Goal: Transaction & Acquisition: Purchase product/service

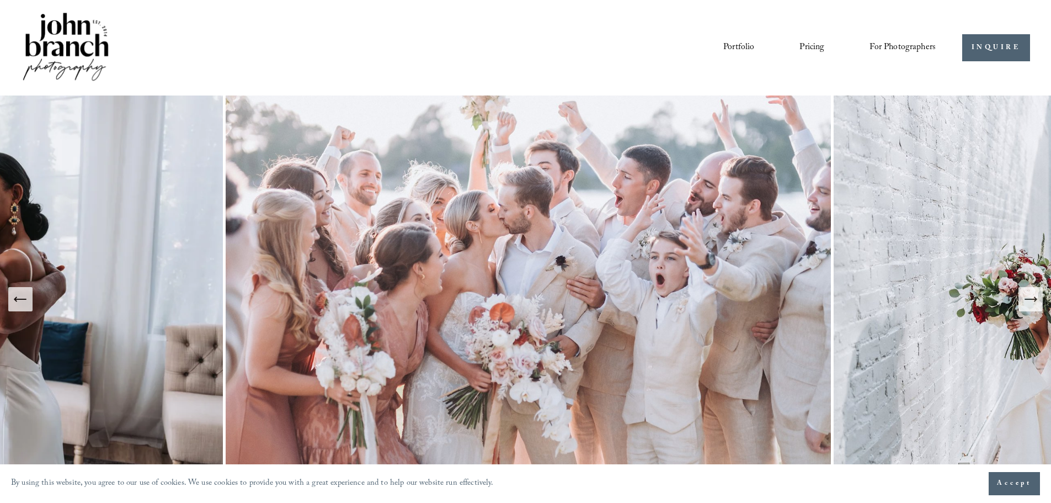
click at [0, 0] on span "Presets" at bounding box center [0, 0] width 0 height 0
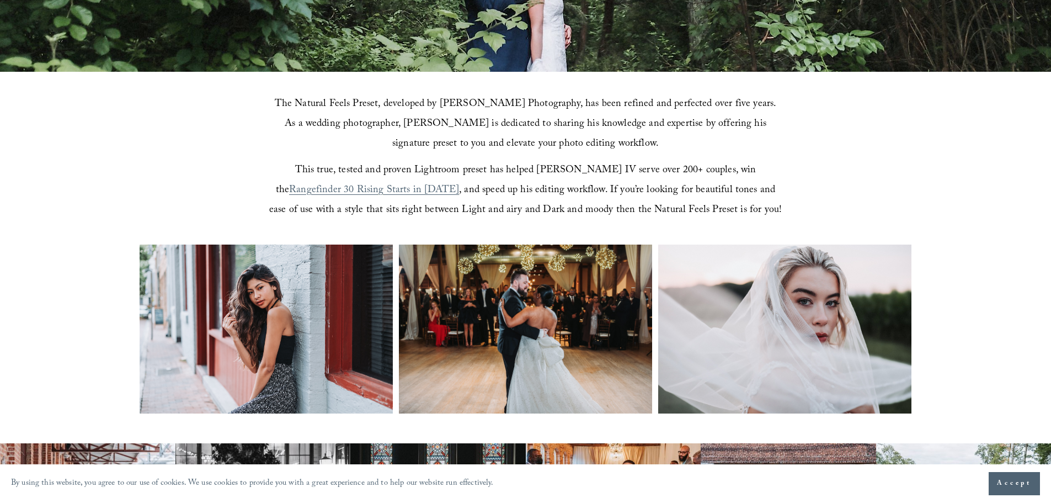
scroll to position [331, 0]
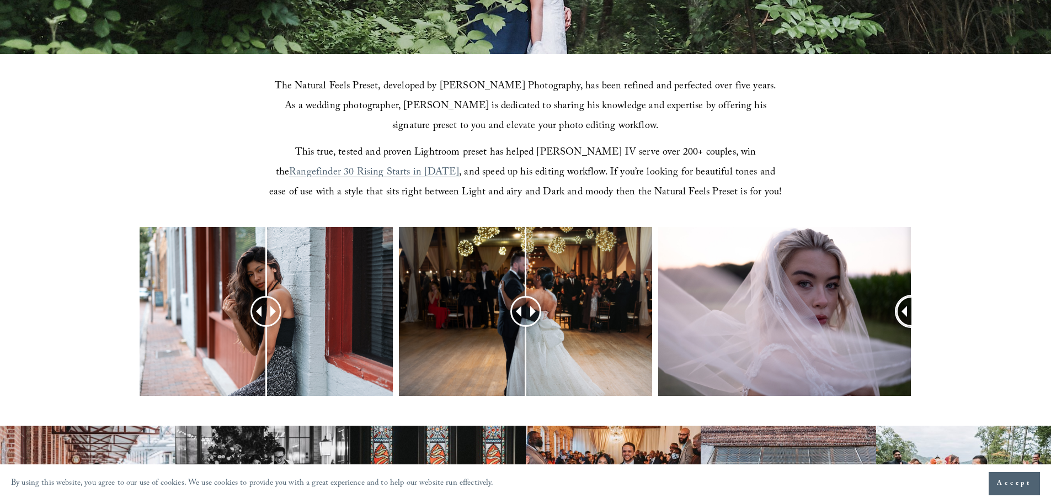
drag, startPoint x: 797, startPoint y: 311, endPoint x: 1033, endPoint y: 310, distance: 235.7
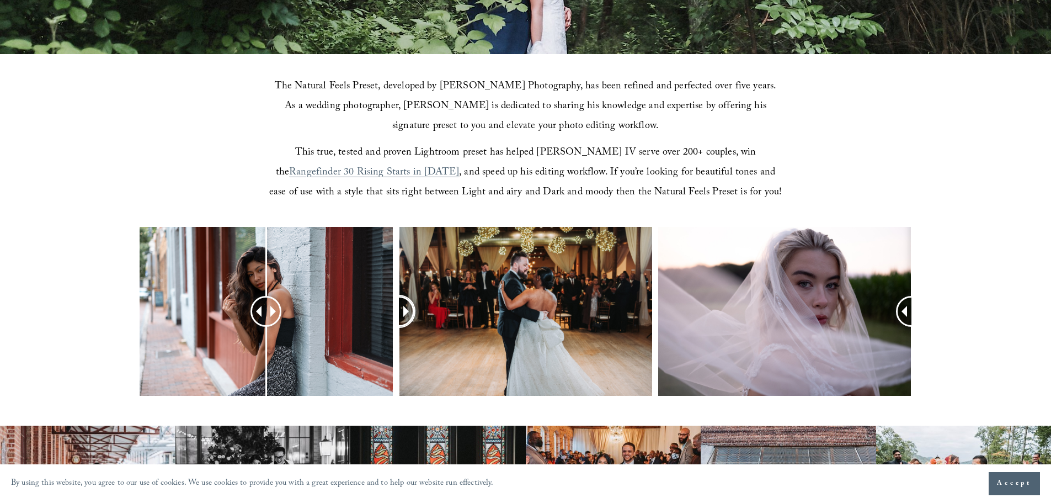
drag, startPoint x: 532, startPoint y: 309, endPoint x: 393, endPoint y: 310, distance: 138.5
click at [351, 310] on div at bounding box center [525, 326] width 1051 height 198
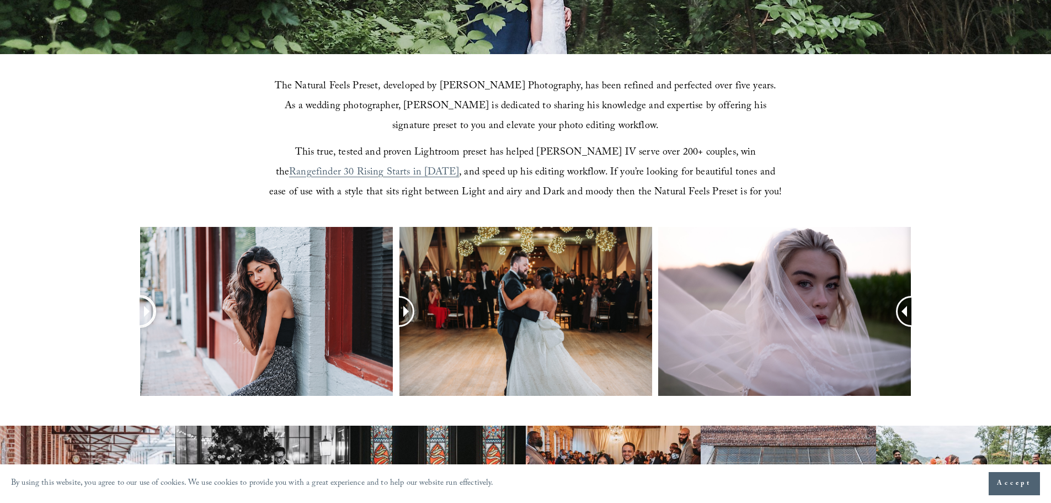
drag, startPoint x: 298, startPoint y: 312, endPoint x: 61, endPoint y: 309, distance: 237.4
click at [61, 309] on div at bounding box center [525, 326] width 1051 height 198
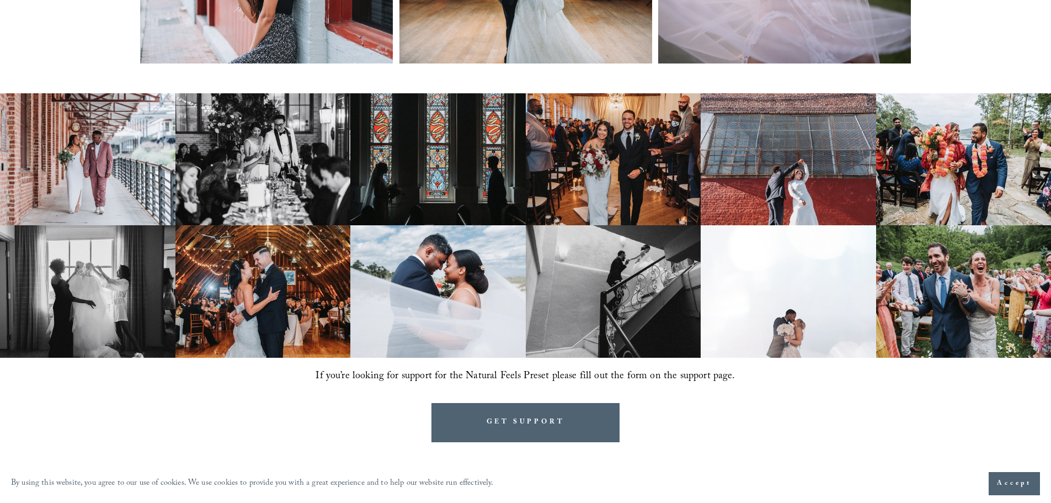
scroll to position [662, 0]
